Goal: Task Accomplishment & Management: Use online tool/utility

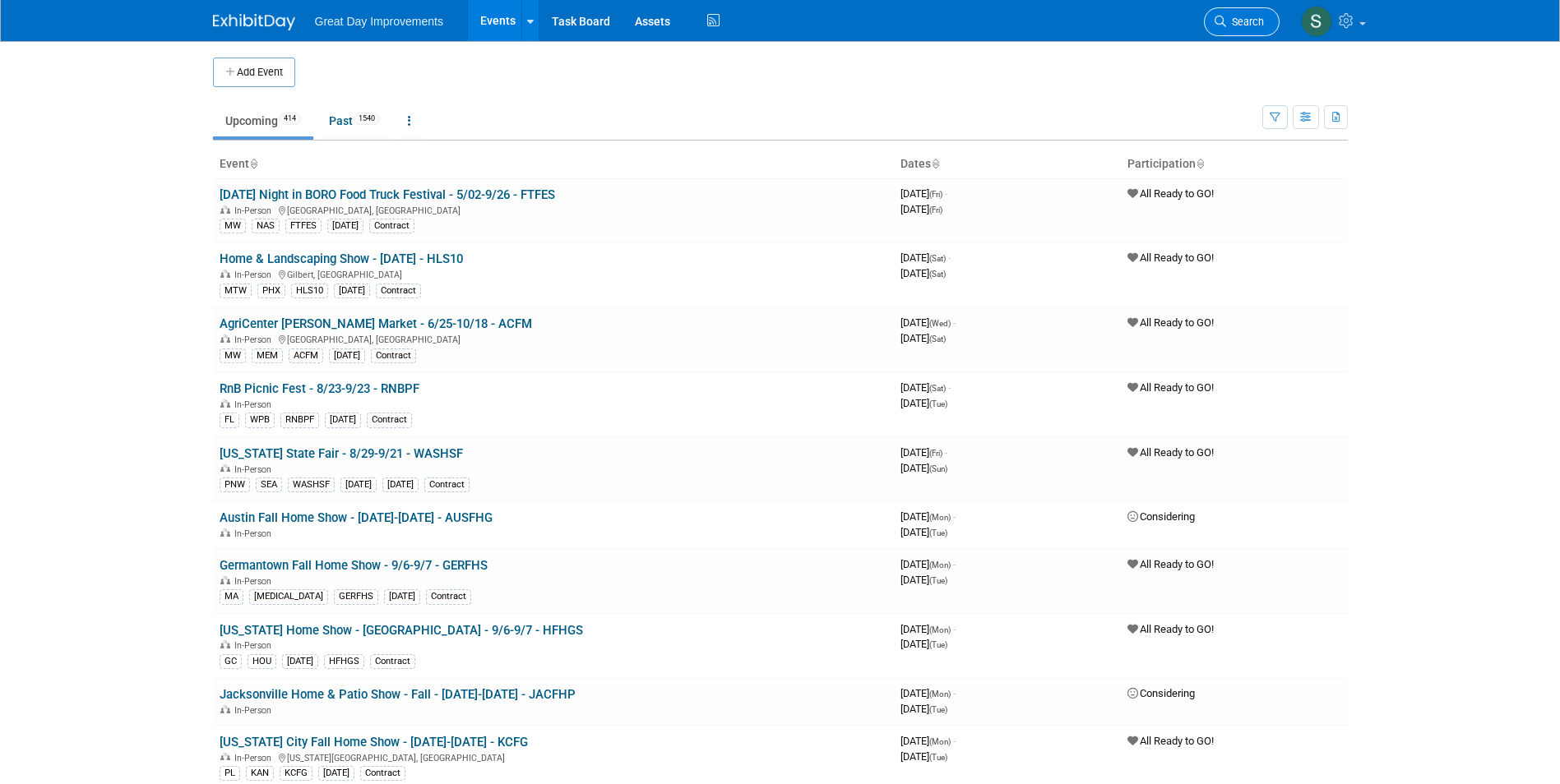
click at [1226, 17] on span "Search" at bounding box center [1245, 22] width 38 height 12
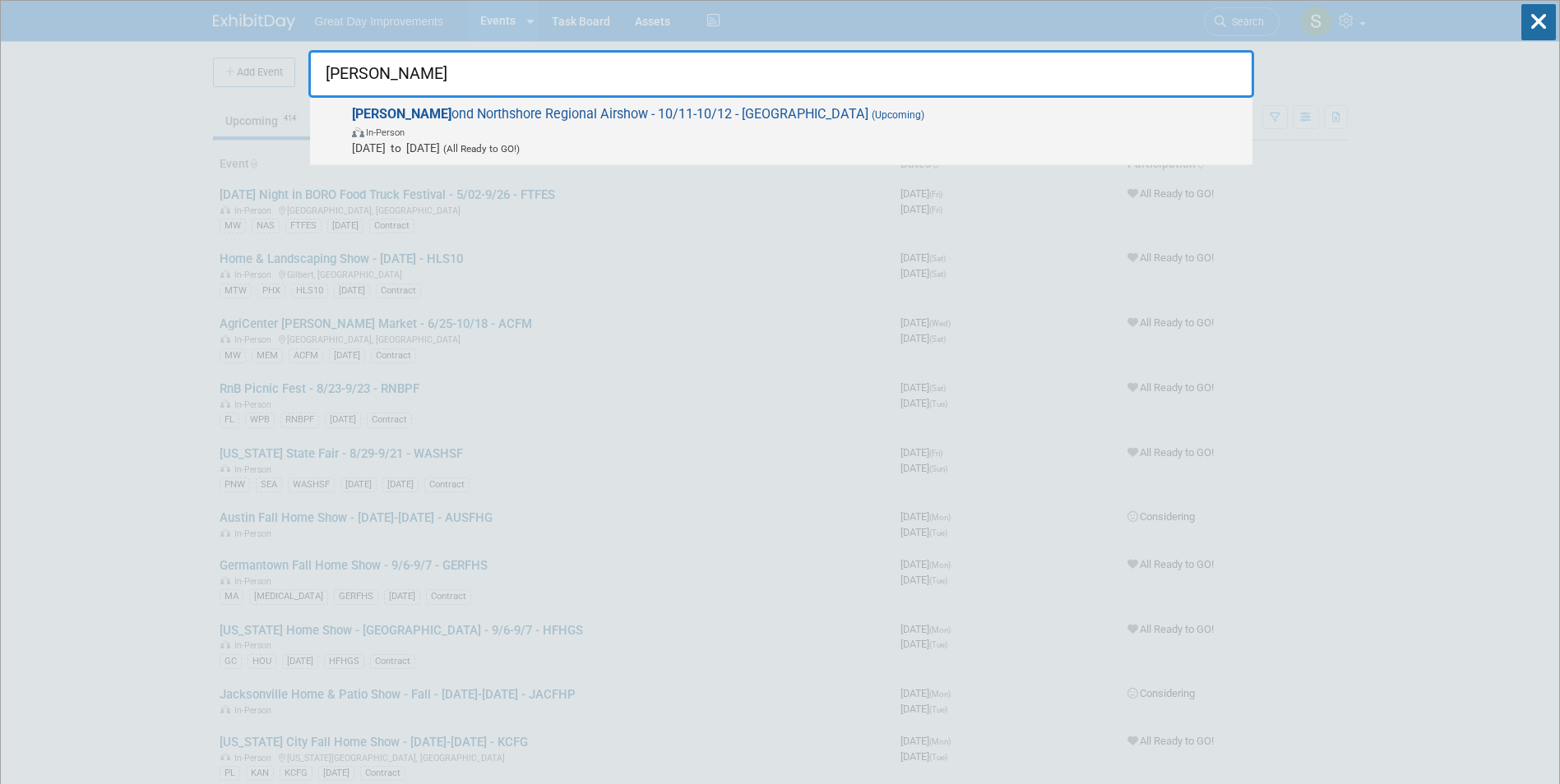
type input "hamm"
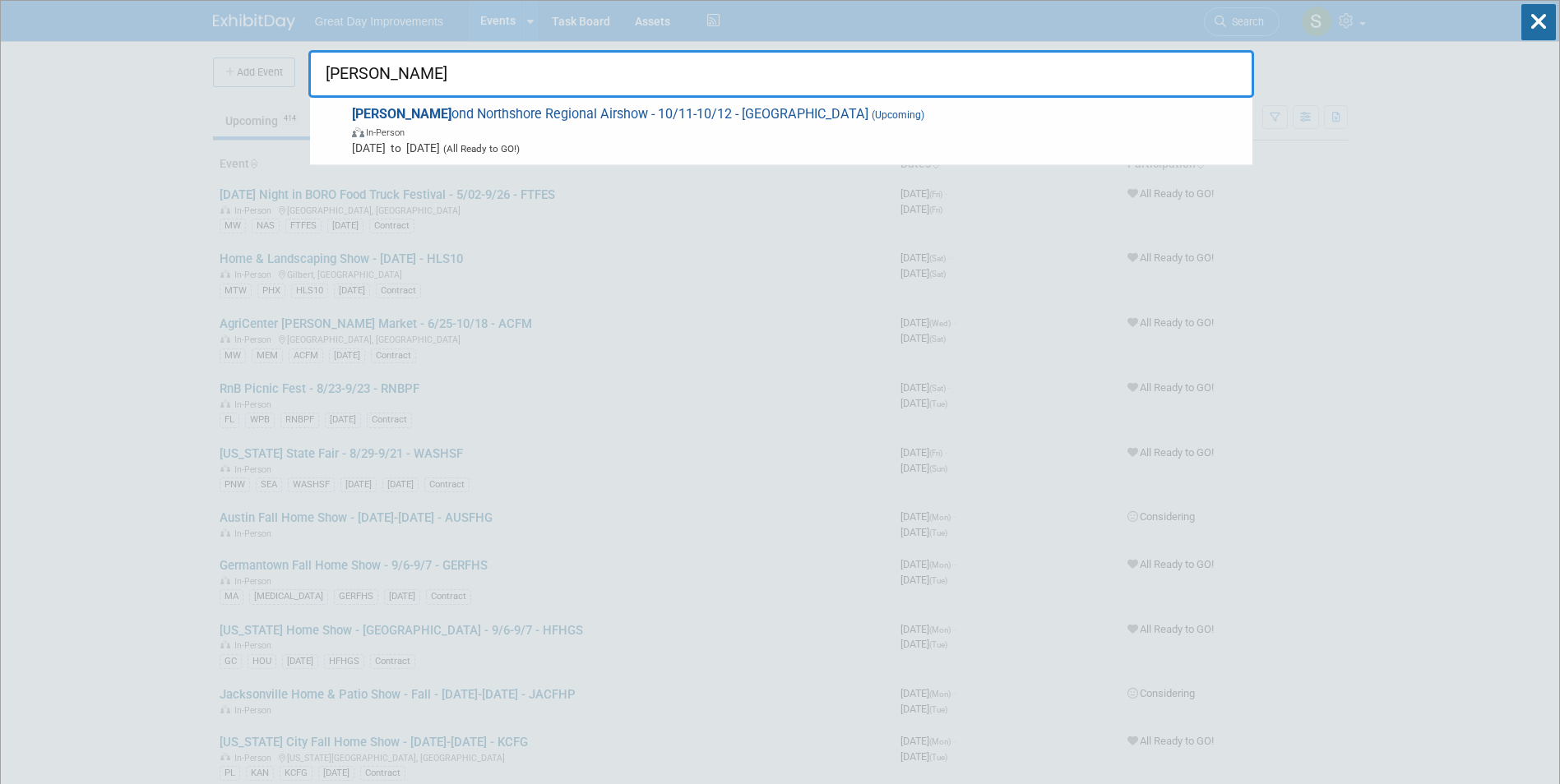
click at [681, 119] on span "Hamm ond Northshore Regional Airshow - 10/11-10/12 - HAMNRA (Upcoming) In-Perso…" at bounding box center [796, 131] width 897 height 51
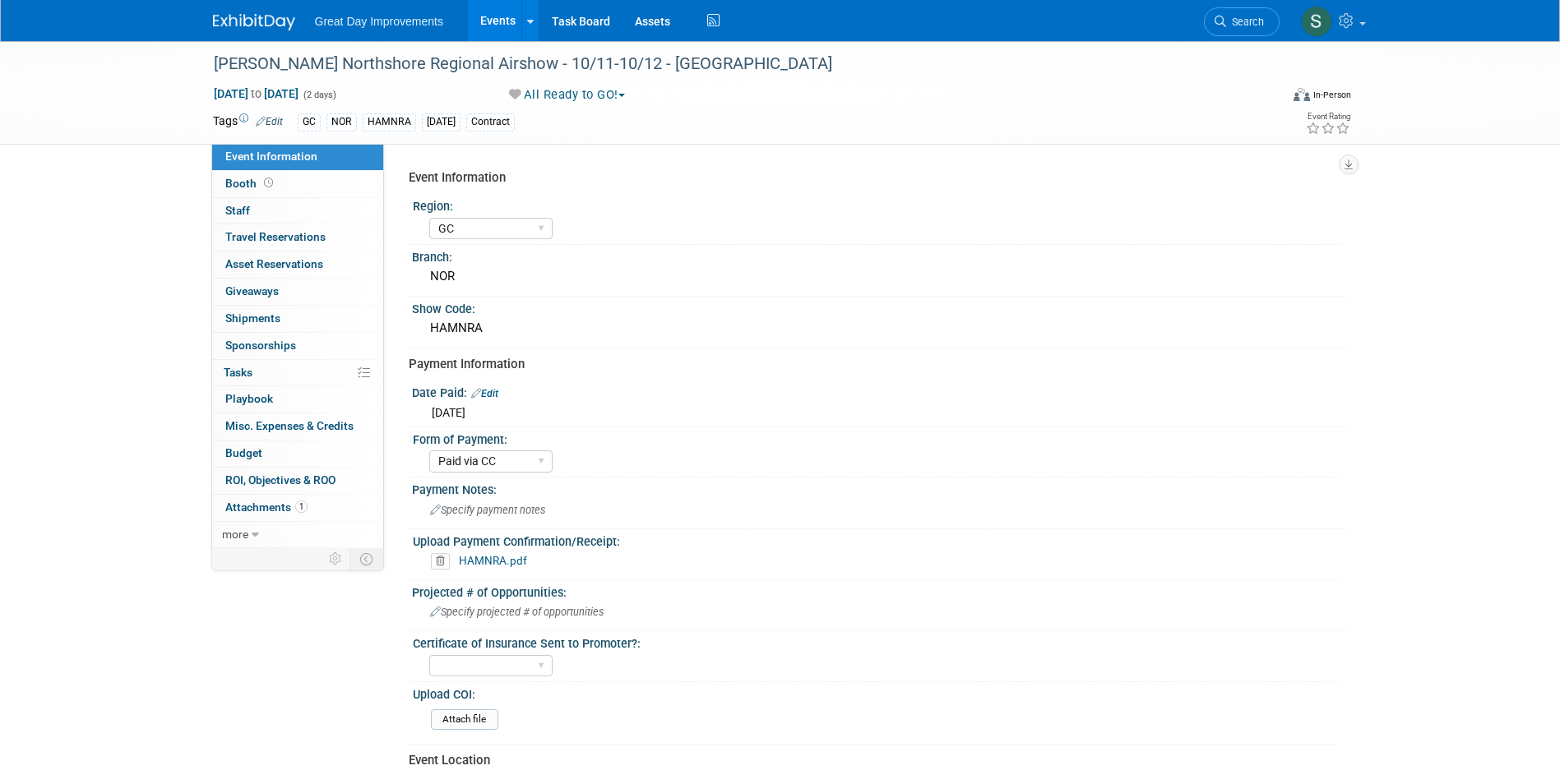
select select "GC"
select select "Paid via CC"
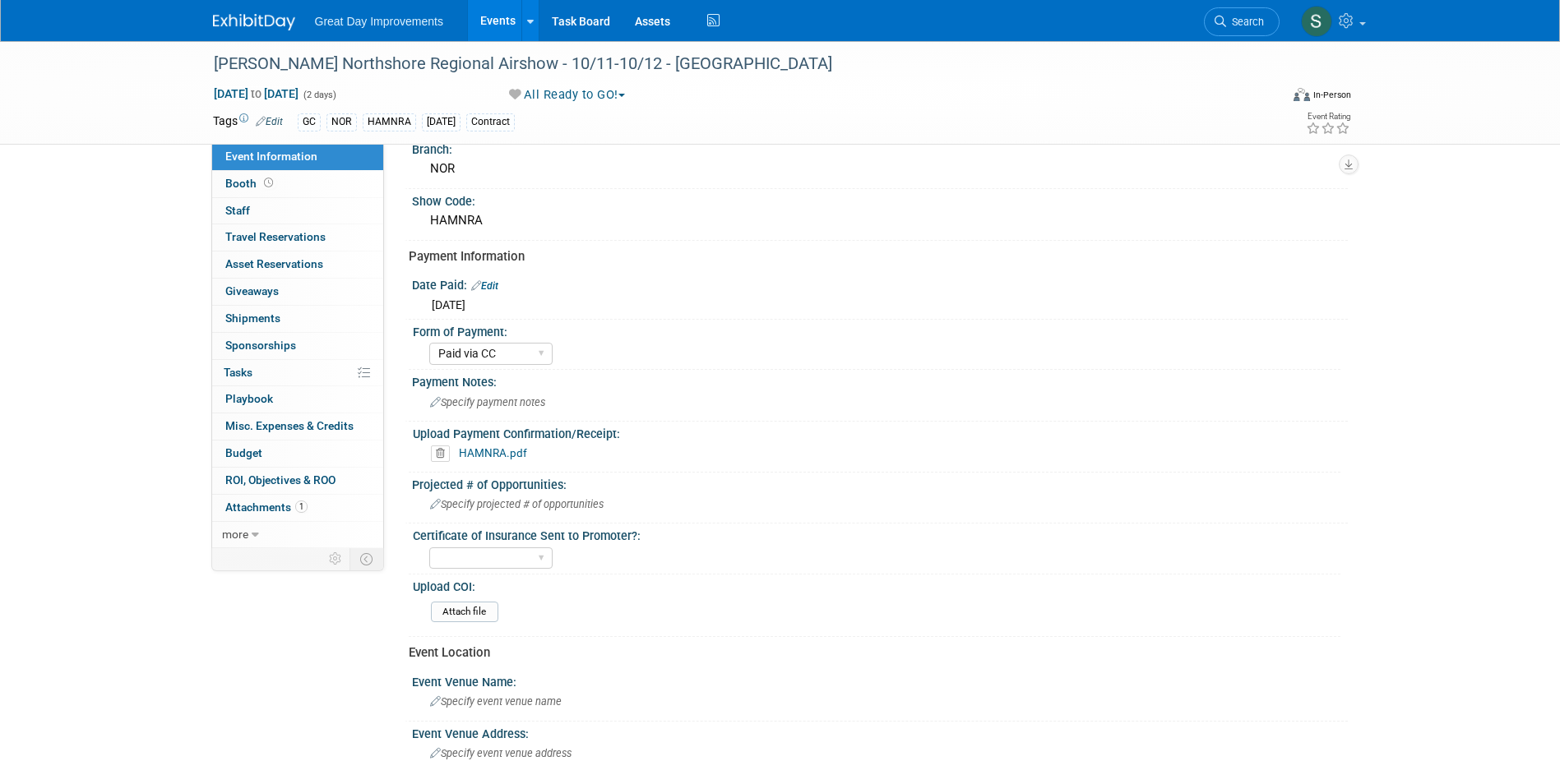
scroll to position [247, 0]
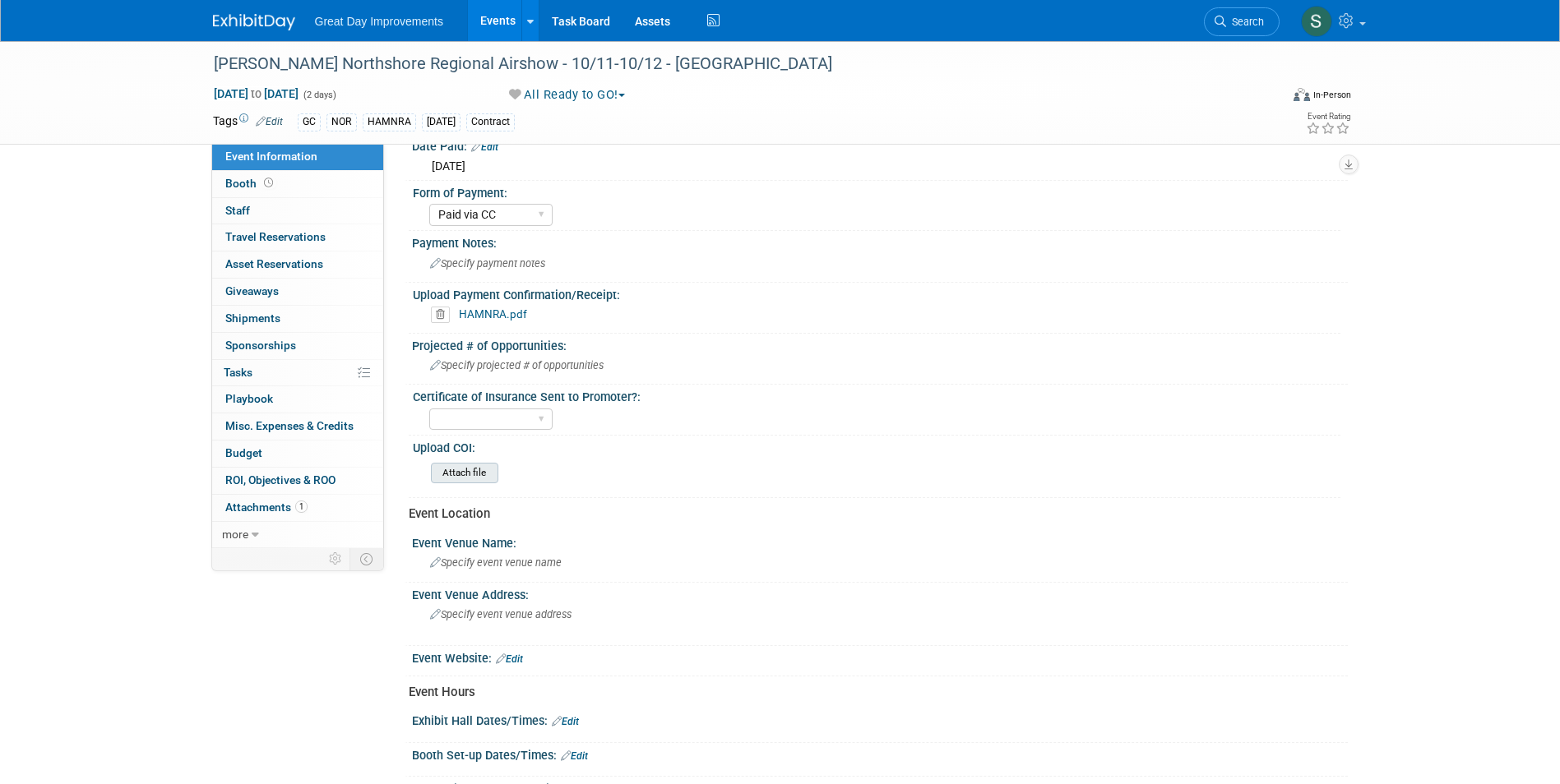
click at [479, 478] on input "file" at bounding box center [385, 472] width 224 height 19
click at [470, 412] on select "Yes No Not Required" at bounding box center [491, 419] width 124 height 22
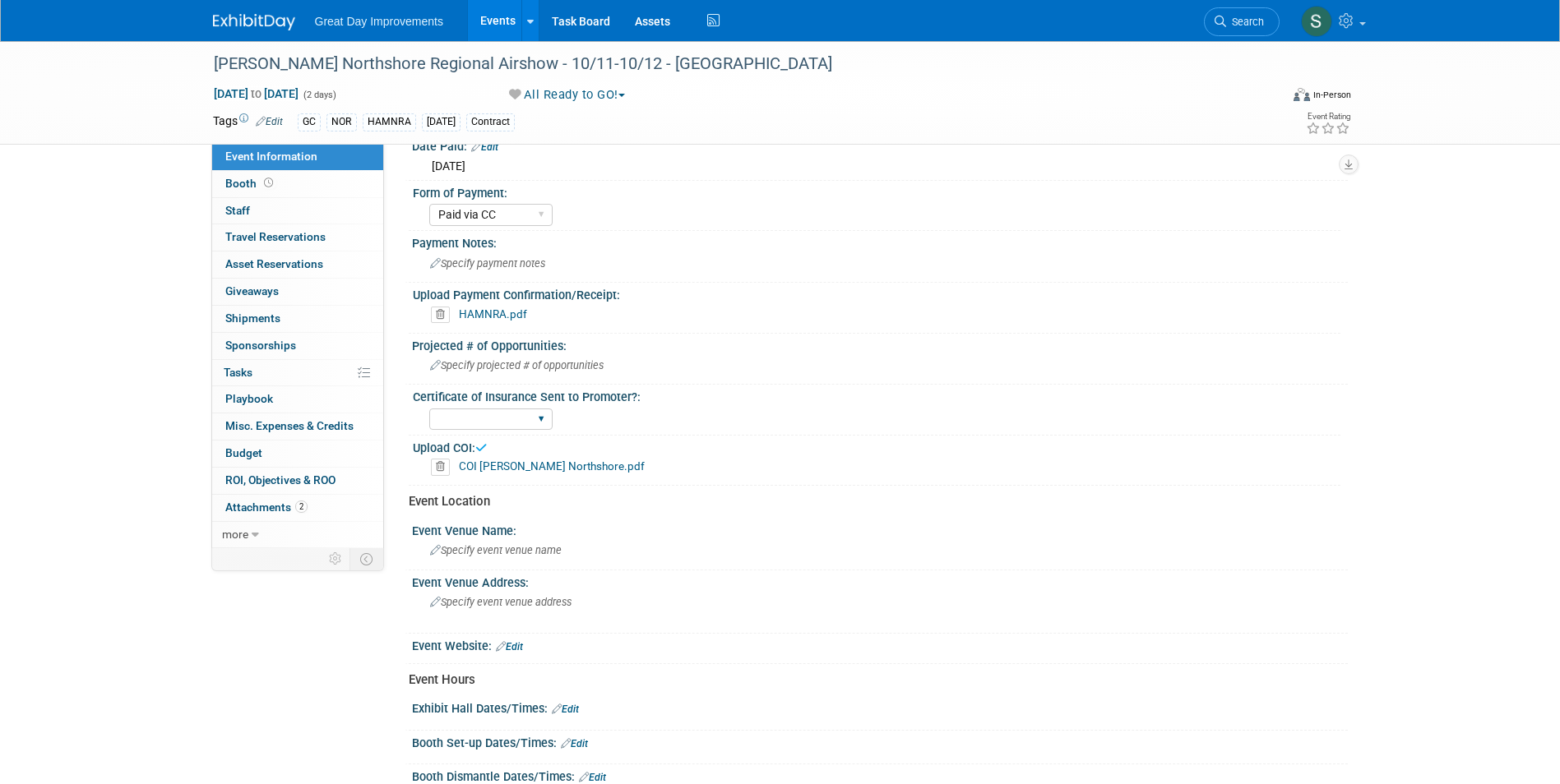
select select "Yes"
click at [429, 409] on select "Yes No Not Required" at bounding box center [491, 419] width 124 height 22
click at [229, 19] on img at bounding box center [254, 22] width 82 height 17
